Goal: Task Accomplishment & Management: Use online tool/utility

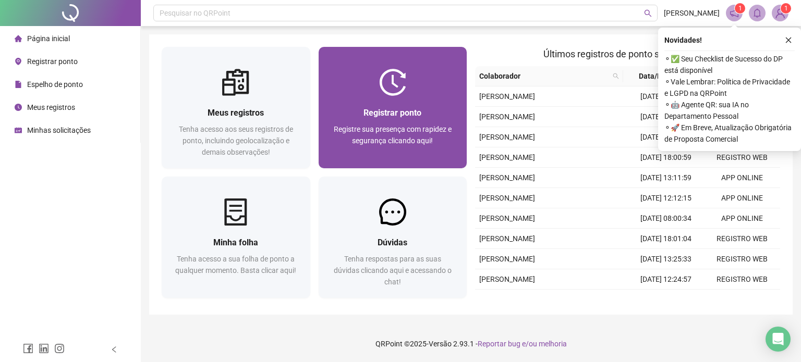
click at [434, 104] on div "Registrar ponto Registre sua presença com rapidez e segurança clicando aqui!" at bounding box center [392, 132] width 149 height 72
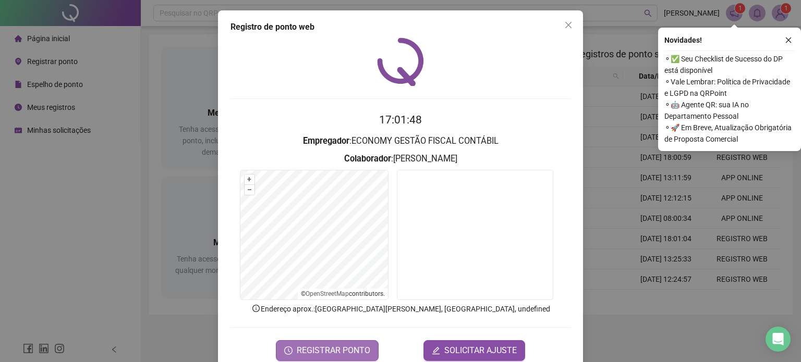
click at [346, 342] on button "REGISTRAR PONTO" at bounding box center [327, 350] width 103 height 21
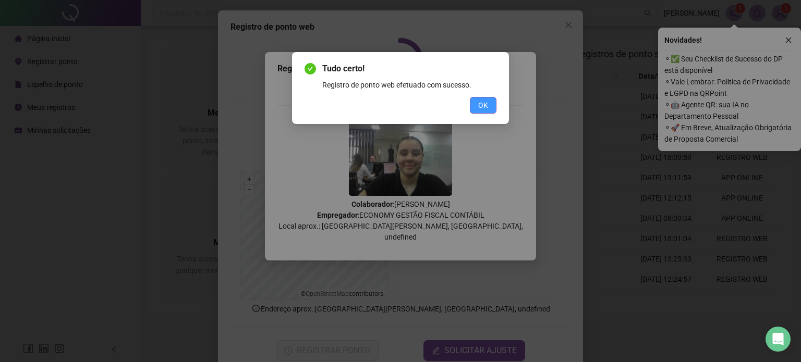
click at [478, 100] on span "OK" at bounding box center [483, 105] width 10 height 11
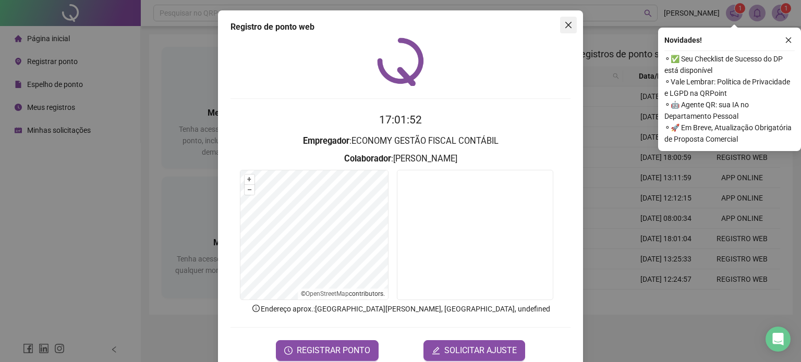
click at [560, 27] on span "Close" at bounding box center [568, 25] width 17 height 8
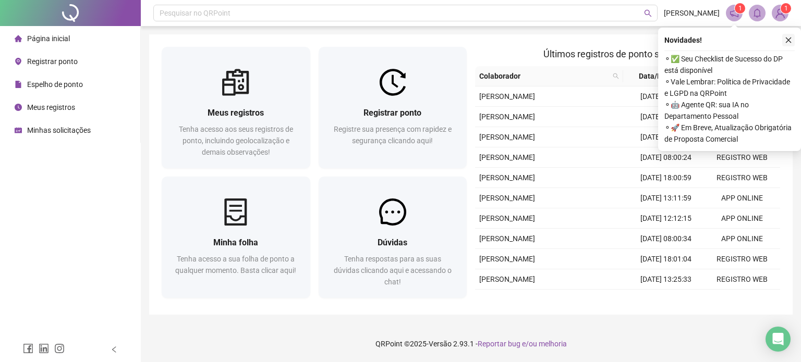
click at [785, 43] on icon "close" at bounding box center [788, 39] width 7 height 7
